Goal: Use online tool/utility: Use online tool/utility

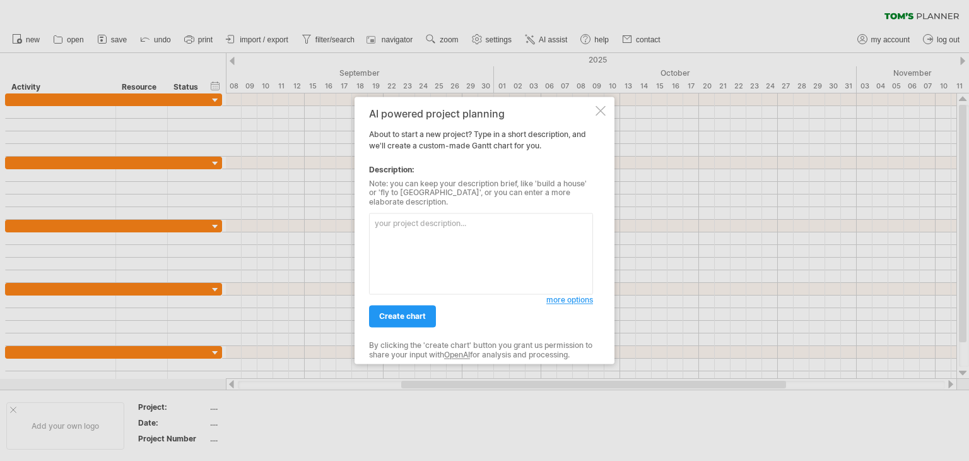
click at [478, 223] on textarea at bounding box center [481, 253] width 224 height 81
type textarea "СОздай мне план создания ИС управление школами"
click at [403, 312] on span "create chart" at bounding box center [402, 316] width 47 height 9
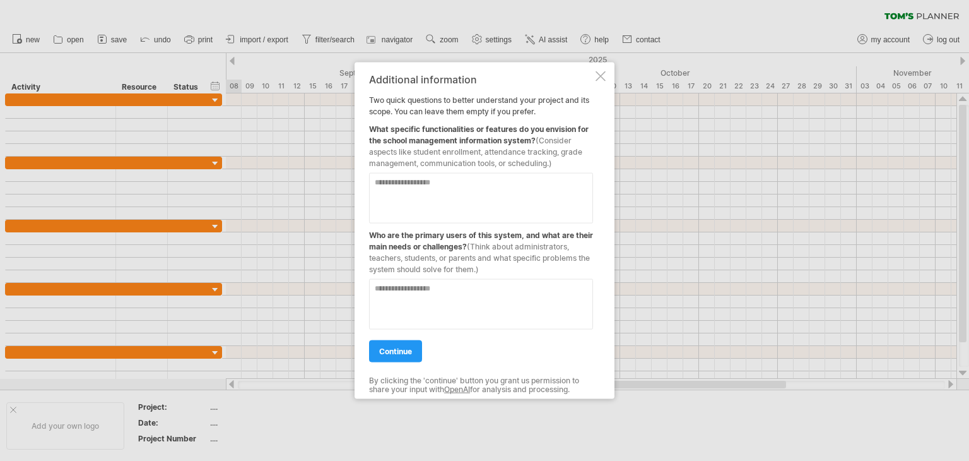
click at [401, 175] on textarea at bounding box center [481, 198] width 224 height 50
click at [406, 188] on textarea at bounding box center [481, 198] width 224 height 50
drag, startPoint x: 462, startPoint y: 147, endPoint x: 474, endPoint y: 150, distance: 12.3
click at [474, 150] on span "(Consider aspects like student enrollment, attendance tracking, grade managemen…" at bounding box center [475, 152] width 213 height 32
click at [466, 196] on textarea at bounding box center [481, 198] width 224 height 50
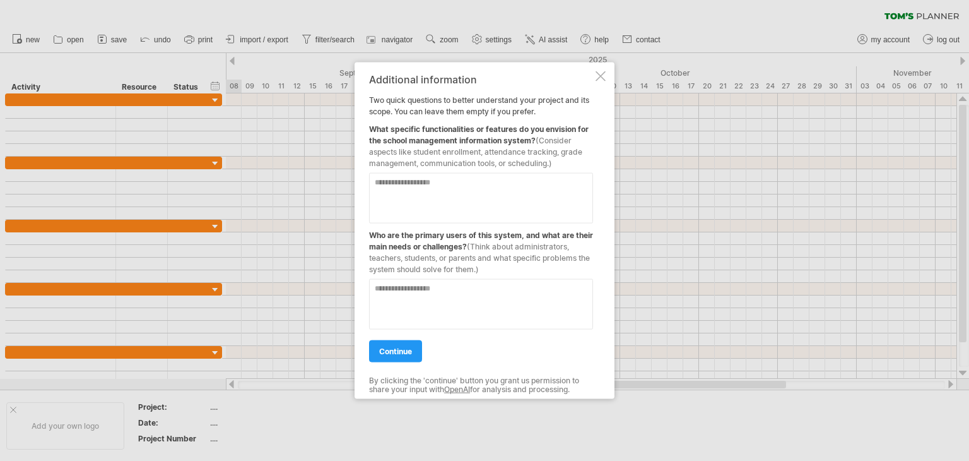
click at [444, 291] on textarea at bounding box center [481, 304] width 224 height 50
click at [448, 290] on textarea at bounding box center [481, 304] width 224 height 50
type textarea "*********"
click at [461, 215] on textarea at bounding box center [481, 198] width 224 height 50
type textarea "**********"
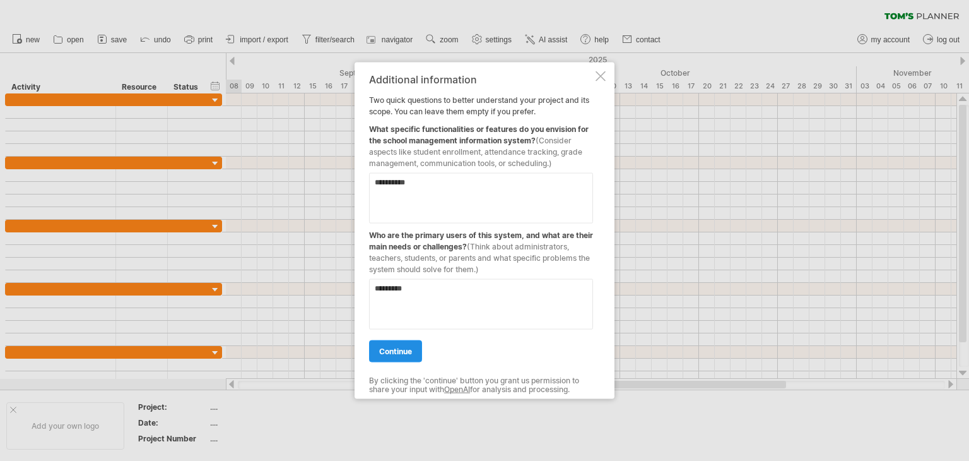
click at [390, 346] on span "continue" at bounding box center [395, 350] width 33 height 9
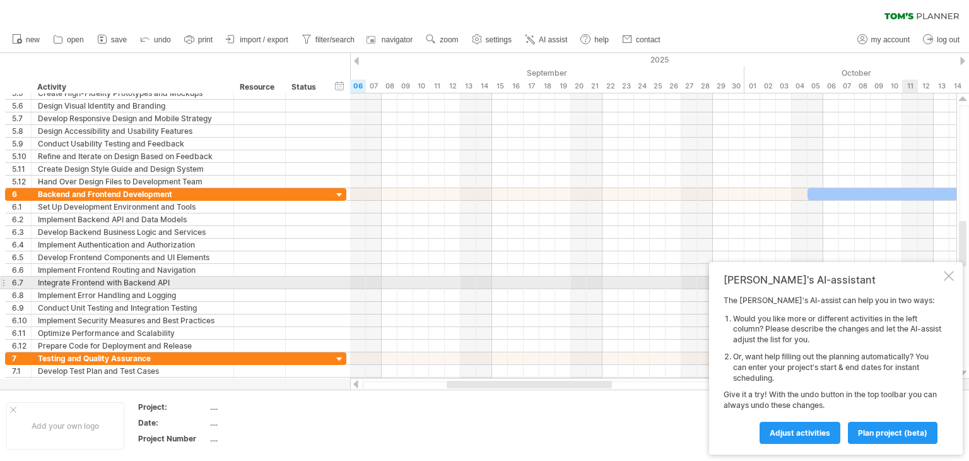
click at [943, 277] on div "[PERSON_NAME]'s AI-assistant The [PERSON_NAME]'s AI-assist can help you in two …" at bounding box center [836, 358] width 254 height 192
click at [947, 277] on div at bounding box center [949, 276] width 10 height 10
